Goal: Information Seeking & Learning: Learn about a topic

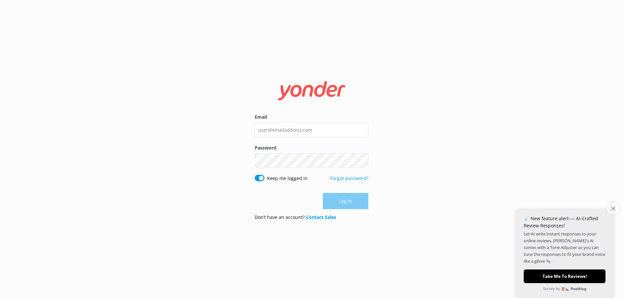
click at [613, 208] on icon "Close survey" at bounding box center [613, 208] width 4 height 4
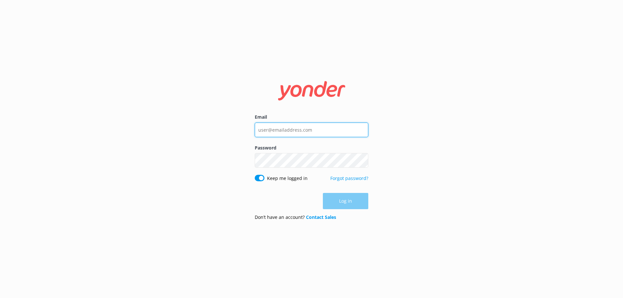
type input "megan@brookserene.com"
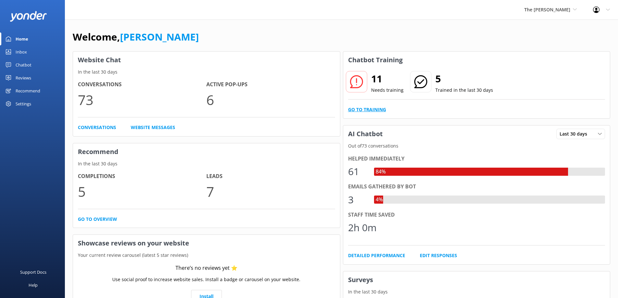
click at [362, 110] on link "Go to Training" at bounding box center [367, 109] width 38 height 7
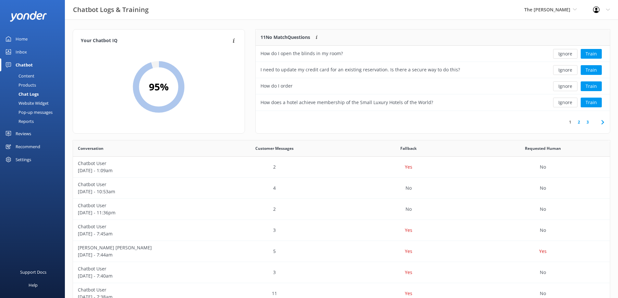
click at [579, 123] on link "2" at bounding box center [578, 122] width 9 height 6
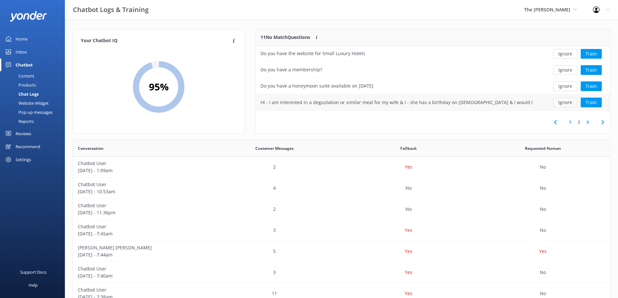
click at [559, 105] on button "Ignore" at bounding box center [565, 103] width 24 height 10
click at [587, 122] on link "3" at bounding box center [587, 122] width 9 height 6
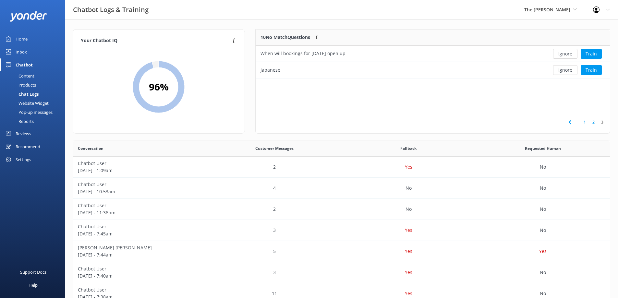
scroll to position [44, 349]
click at [25, 38] on div "Home" at bounding box center [22, 38] width 12 height 13
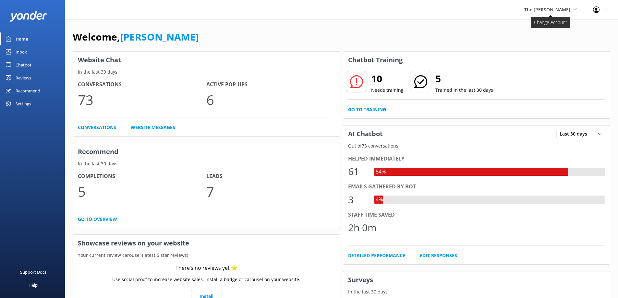
click at [561, 8] on span "The [PERSON_NAME]" at bounding box center [547, 9] width 46 height 6
click at [560, 42] on link "[PERSON_NAME] House" at bounding box center [548, 43] width 65 height 16
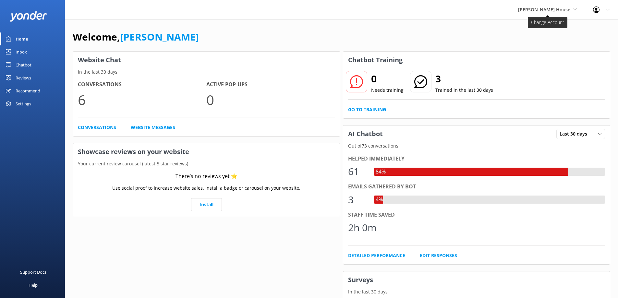
click at [574, 11] on icon at bounding box center [575, 9] width 4 height 4
click at [553, 54] on link "Regent of Rotorua" at bounding box center [542, 59] width 65 height 16
click at [18, 52] on div "Inbox" at bounding box center [21, 51] width 11 height 13
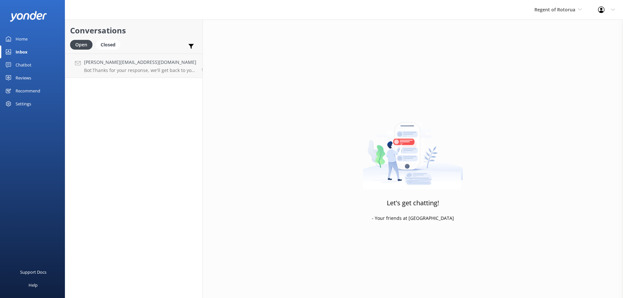
click at [106, 38] on div "Conversations Open Closed Important Assigned to me Unassigned" at bounding box center [133, 36] width 137 height 34
click at [108, 41] on div "Closed" at bounding box center [108, 45] width 25 height 10
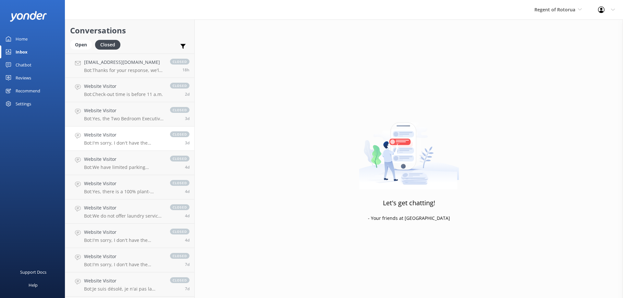
click at [110, 146] on link "Website Visitor Bot: I'm sorry, I don't have the answer to that in my knowledge…" at bounding box center [129, 138] width 129 height 24
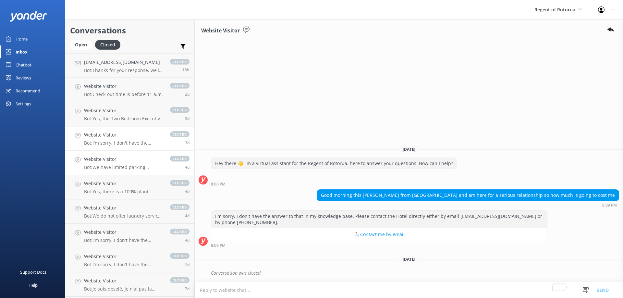
click at [109, 164] on div "Website Visitor Bot: We have limited parking available onsite with a total of t…" at bounding box center [123, 163] width 79 height 14
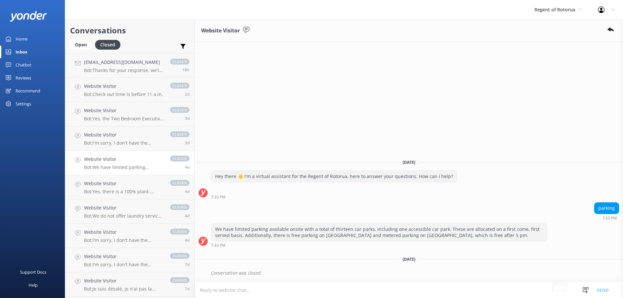
click at [19, 42] on div "Home" at bounding box center [22, 38] width 12 height 13
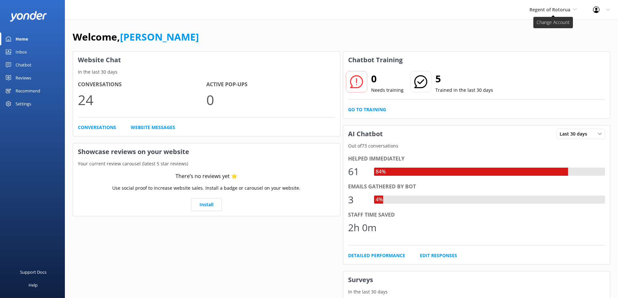
drag, startPoint x: 580, startPoint y: 8, endPoint x: 572, endPoint y: 12, distance: 9.0
click at [572, 12] on div "Regent of Rotorua The George Hulbert House Regent of Rotorua" at bounding box center [553, 9] width 64 height 19
click at [538, 26] on link "The [PERSON_NAME]" at bounding box center [553, 27] width 65 height 16
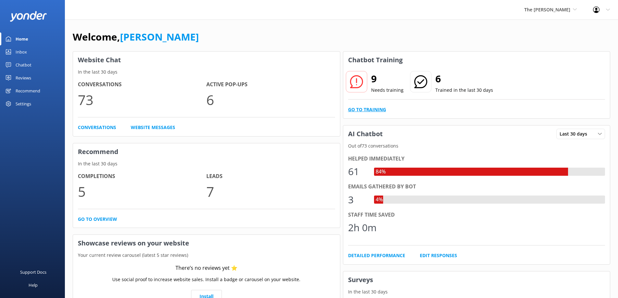
click at [371, 110] on link "Go to Training" at bounding box center [367, 109] width 38 height 7
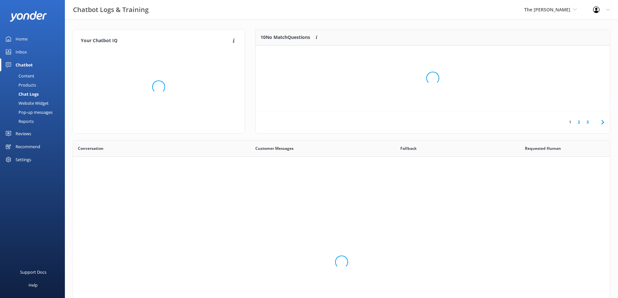
scroll to position [223, 532]
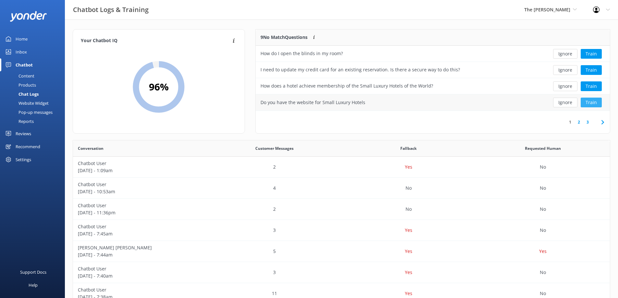
click at [598, 103] on button "Train" at bounding box center [591, 103] width 21 height 10
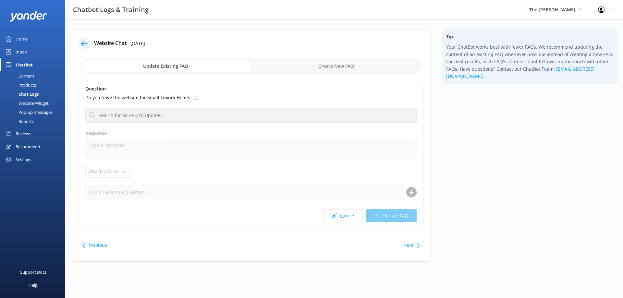
click at [16, 41] on div "Home" at bounding box center [22, 38] width 12 height 13
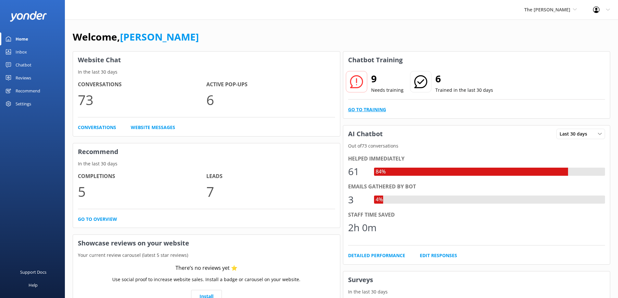
click at [381, 109] on link "Go to Training" at bounding box center [367, 109] width 38 height 7
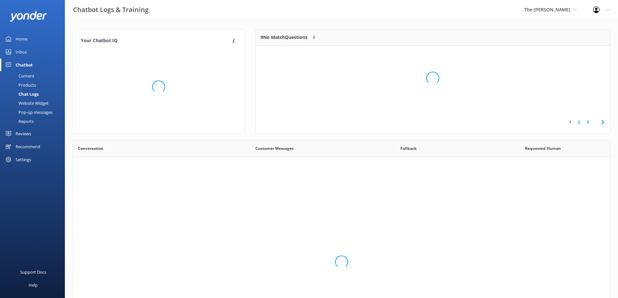
scroll to position [223, 532]
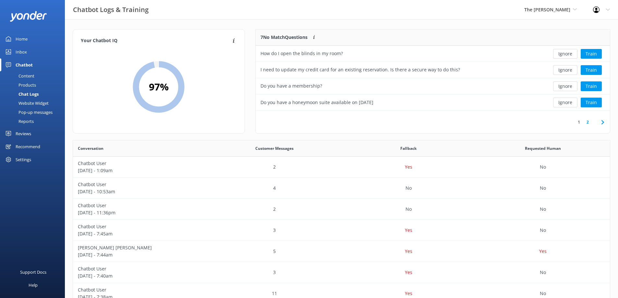
click at [586, 123] on link "2" at bounding box center [587, 122] width 9 height 6
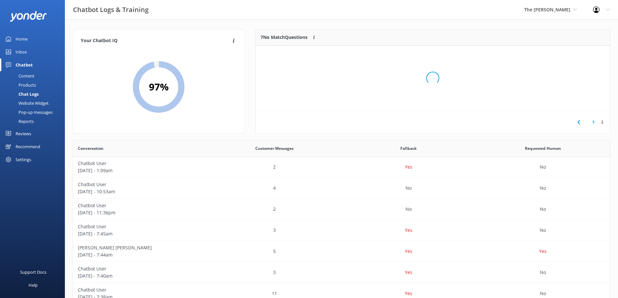
scroll to position [44, 349]
click at [271, 68] on div "Japanese" at bounding box center [270, 69] width 20 height 7
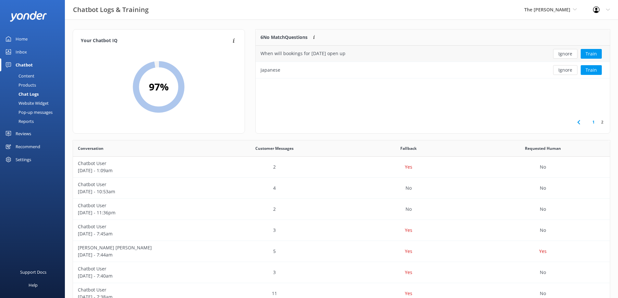
click at [289, 53] on div "When will bookings for Christmas Day open up" at bounding box center [302, 53] width 85 height 7
click at [272, 72] on div "Japanese" at bounding box center [270, 69] width 20 height 7
click at [277, 56] on div "When will bookings for Christmas Day open up" at bounding box center [302, 53] width 85 height 7
click at [272, 70] on div "Japanese" at bounding box center [270, 69] width 20 height 7
click at [267, 55] on div "When will bookings for Christmas Day open up" at bounding box center [302, 53] width 85 height 7
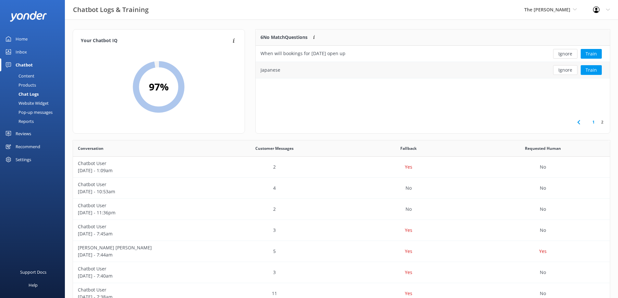
click at [267, 68] on div "Japanese" at bounding box center [270, 69] width 20 height 7
click at [18, 42] on div "Home" at bounding box center [22, 38] width 12 height 13
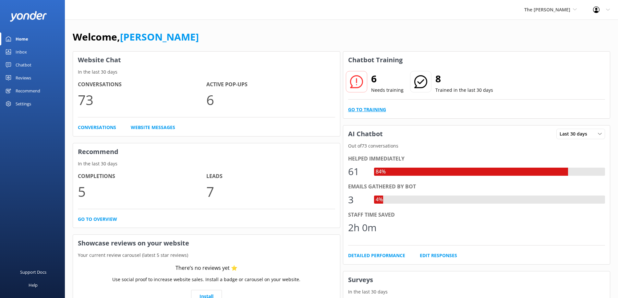
click at [352, 109] on link "Go to Training" at bounding box center [367, 109] width 38 height 7
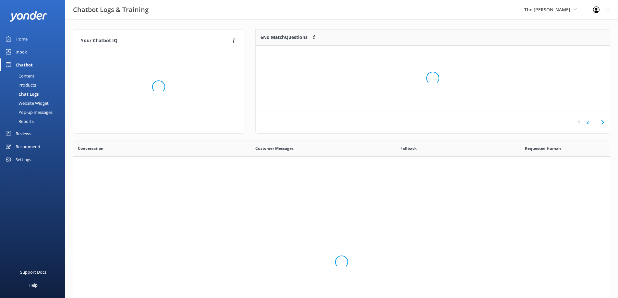
scroll to position [223, 532]
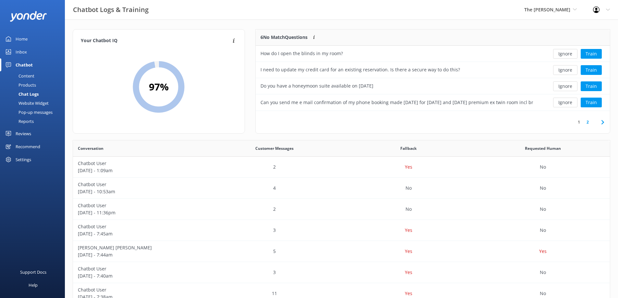
click at [586, 124] on link "2" at bounding box center [587, 122] width 9 height 6
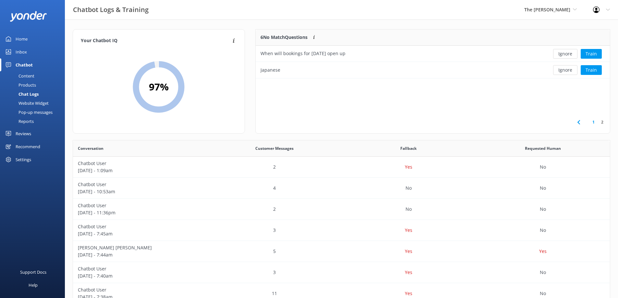
scroll to position [44, 349]
click at [578, 123] on use at bounding box center [578, 122] width 3 height 4
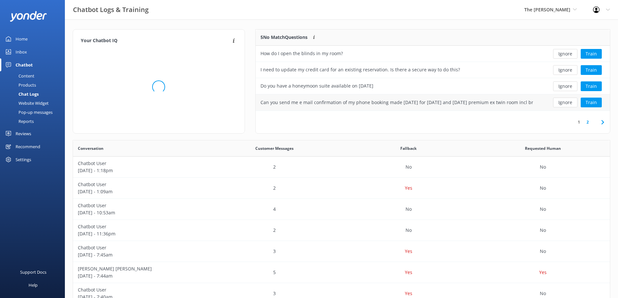
scroll to position [5, 5]
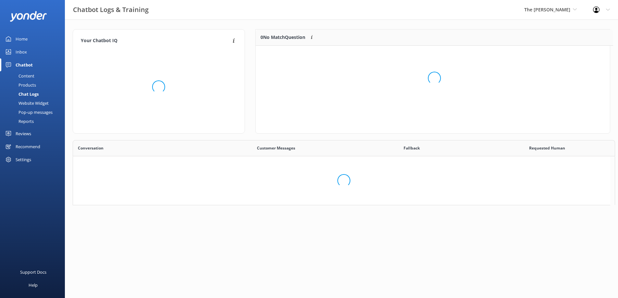
scroll to position [5, 5]
